Goal: Task Accomplishment & Management: Manage account settings

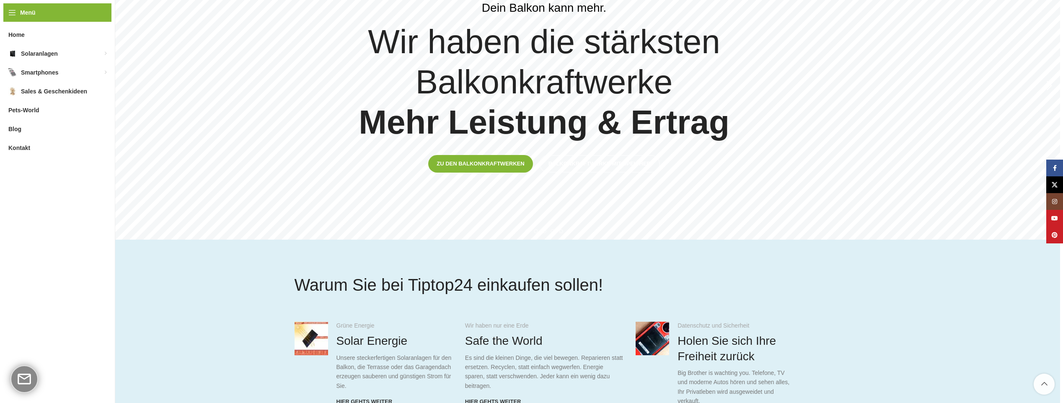
scroll to position [335, 0]
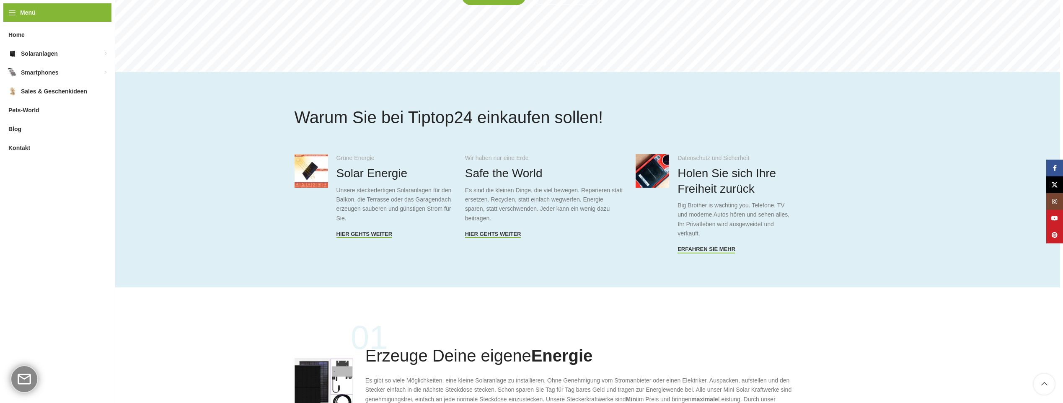
type input "*******"
